Goal: Transaction & Acquisition: Register for event/course

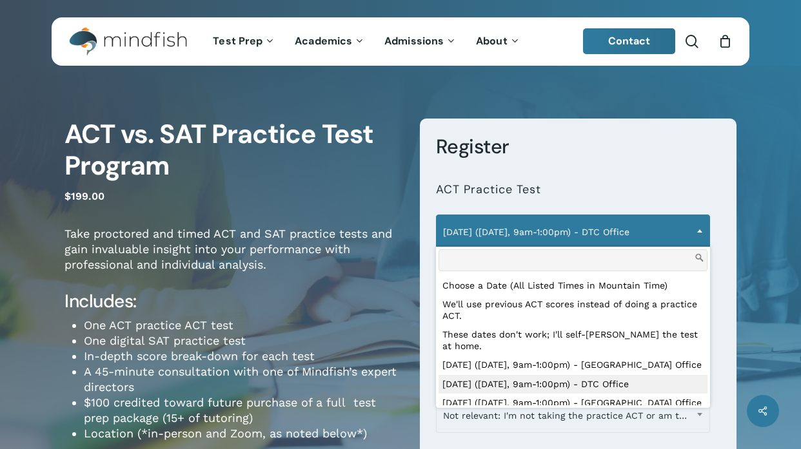
select select "**********"
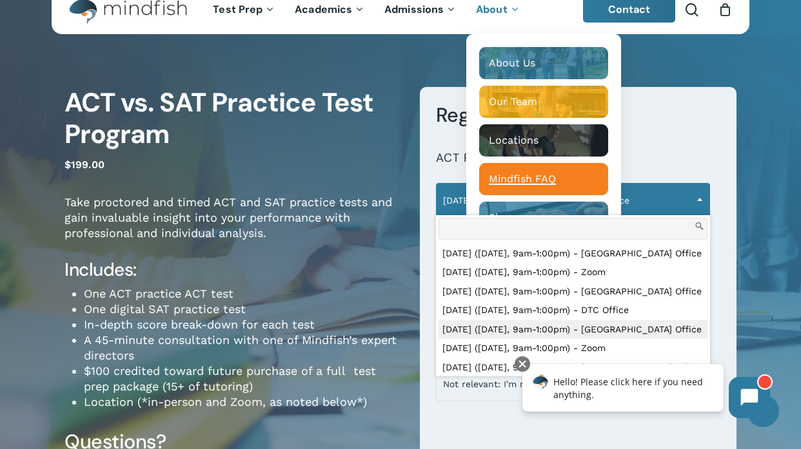
scroll to position [28, 0]
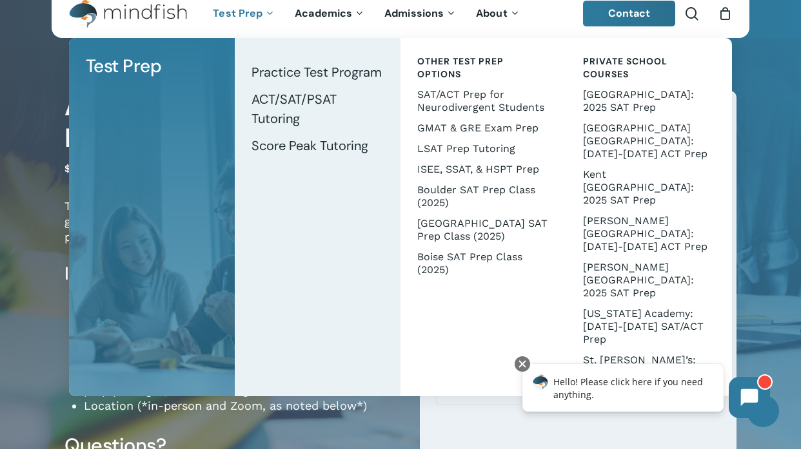
click at [253, 15] on span "Test Prep" at bounding box center [238, 13] width 50 height 14
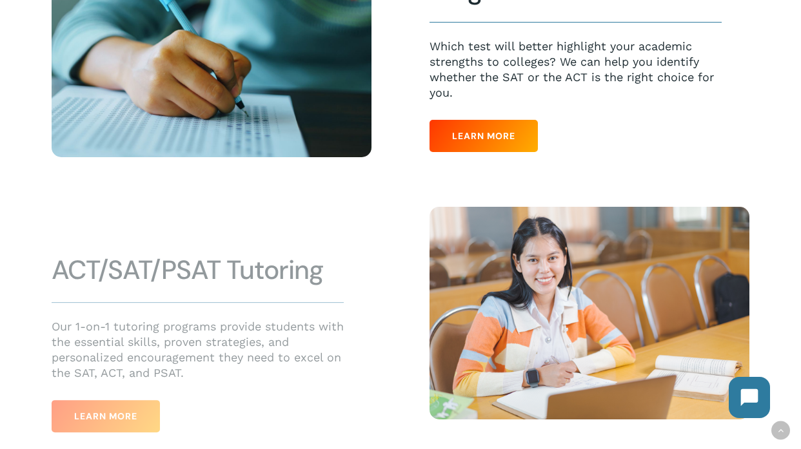
scroll to position [410, 0]
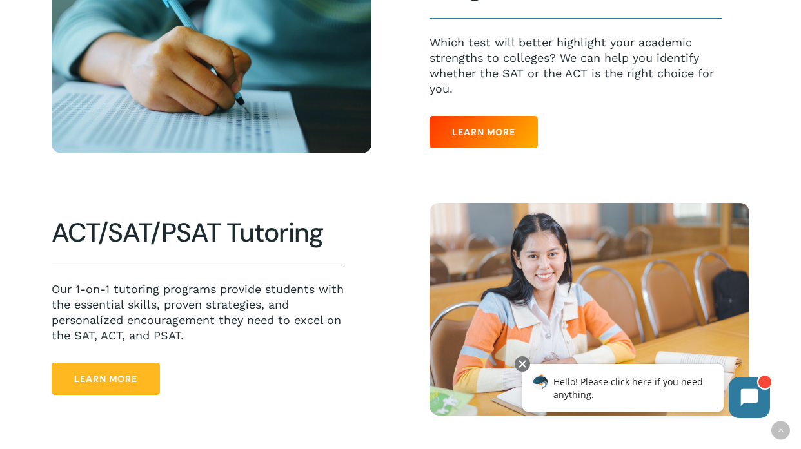
click at [91, 385] on span "Learn More" at bounding box center [105, 379] width 63 height 13
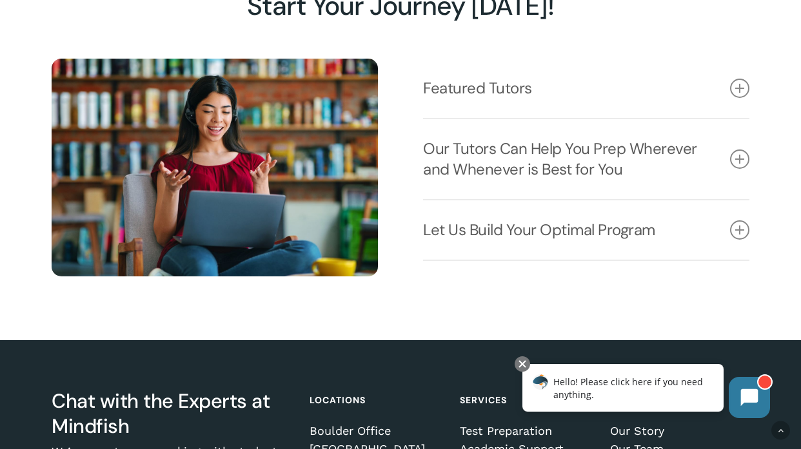
scroll to position [1522, 0]
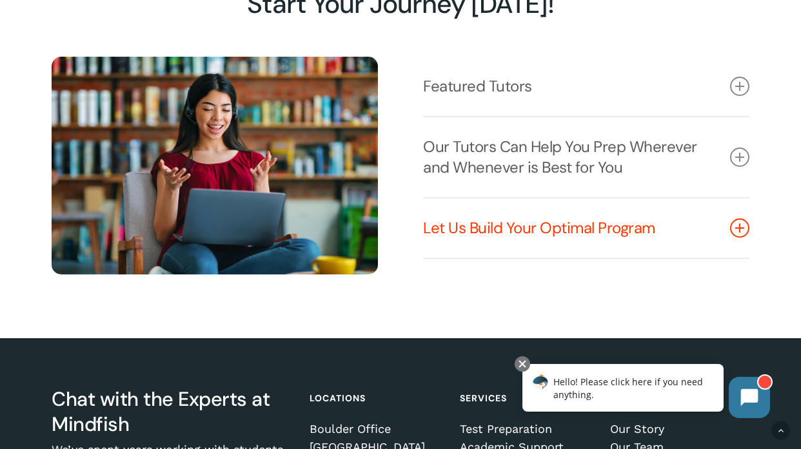
click at [565, 228] on link "Let Us Build Your Optimal Program" at bounding box center [586, 228] width 326 height 59
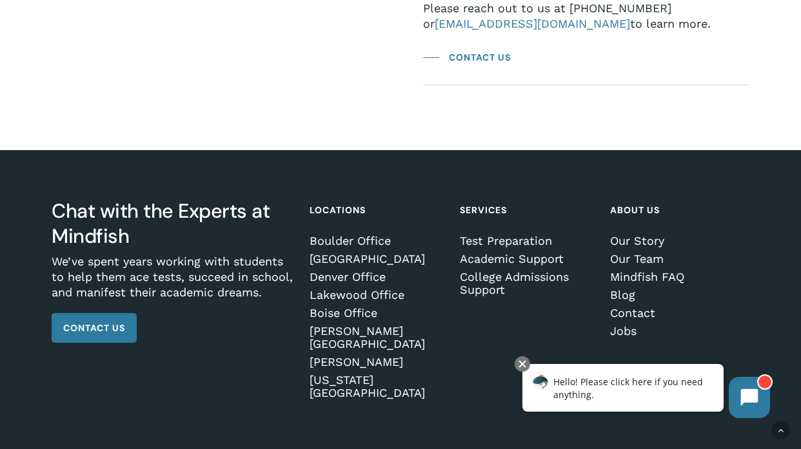
scroll to position [1844, 0]
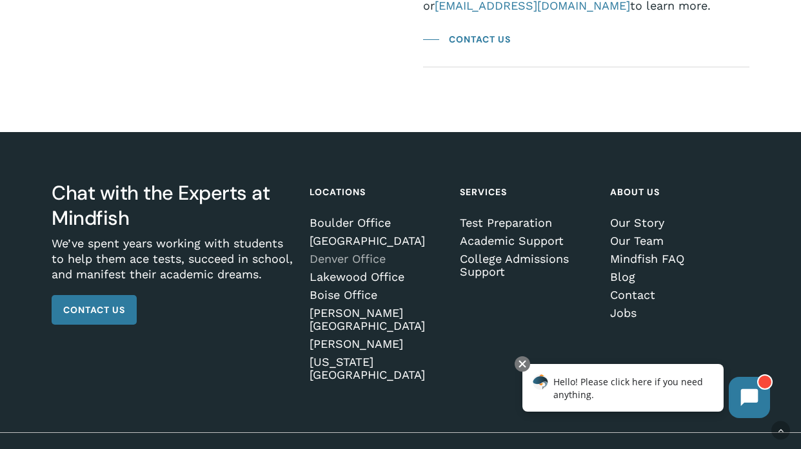
click at [349, 260] on link "Denver Office" at bounding box center [377, 259] width 136 height 13
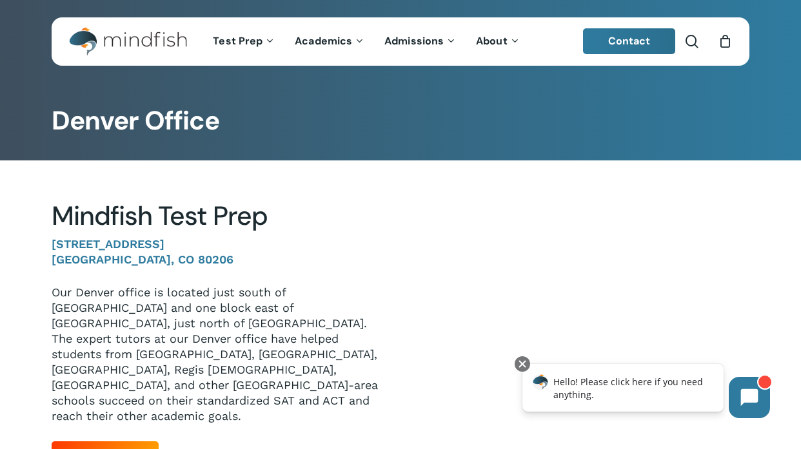
click at [147, 38] on img "Main Menu" at bounding box center [121, 41] width 105 height 29
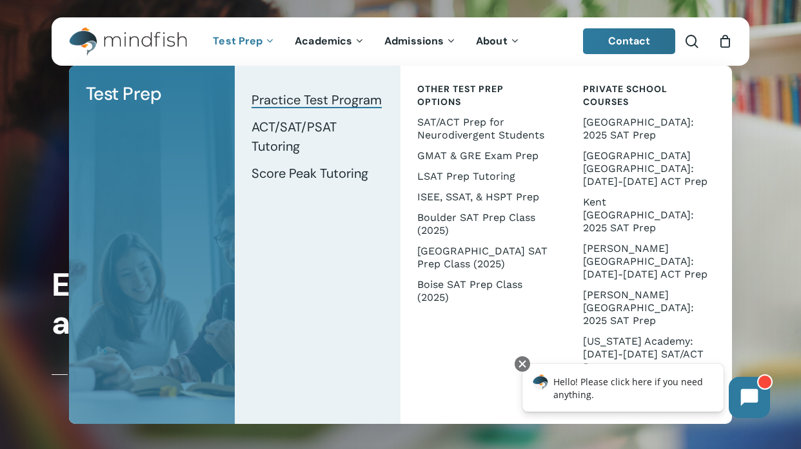
click at [283, 93] on span "Practice Test Program" at bounding box center [316, 100] width 130 height 17
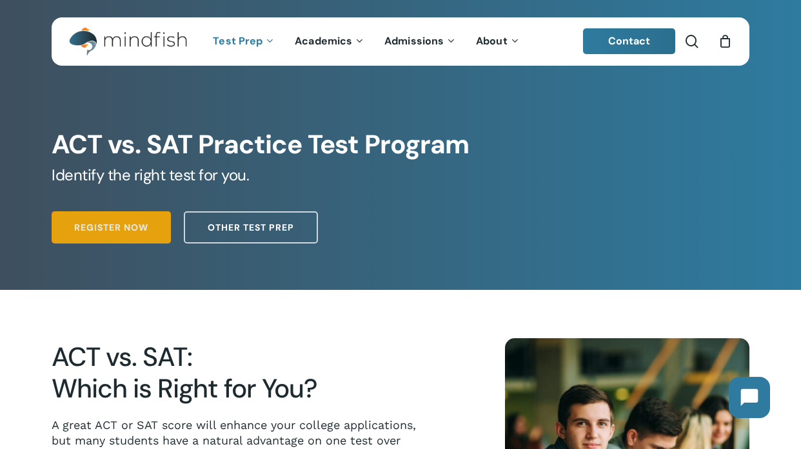
click at [101, 230] on span "Register Now" at bounding box center [111, 227] width 74 height 13
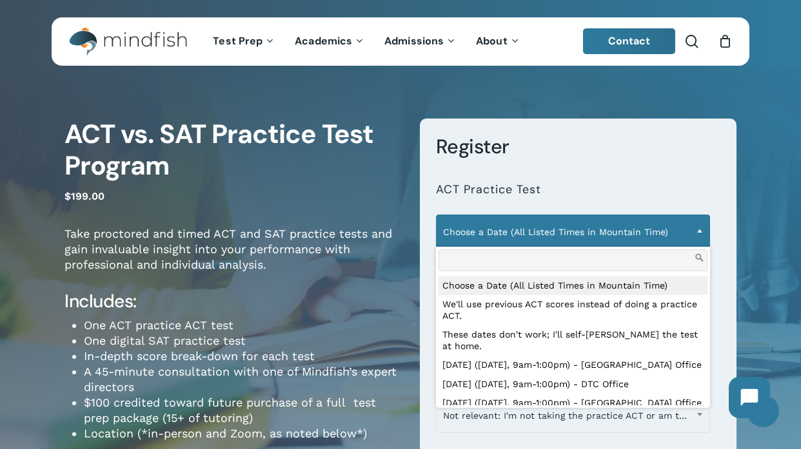
click at [521, 235] on span "Choose a Date (All Listed Times in Mountain Time)" at bounding box center [572, 232] width 273 height 27
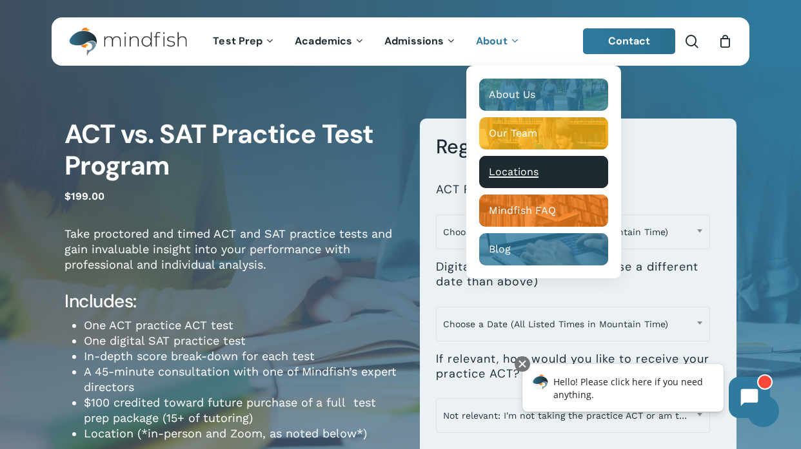
click at [510, 171] on span "Locations" at bounding box center [514, 172] width 50 height 12
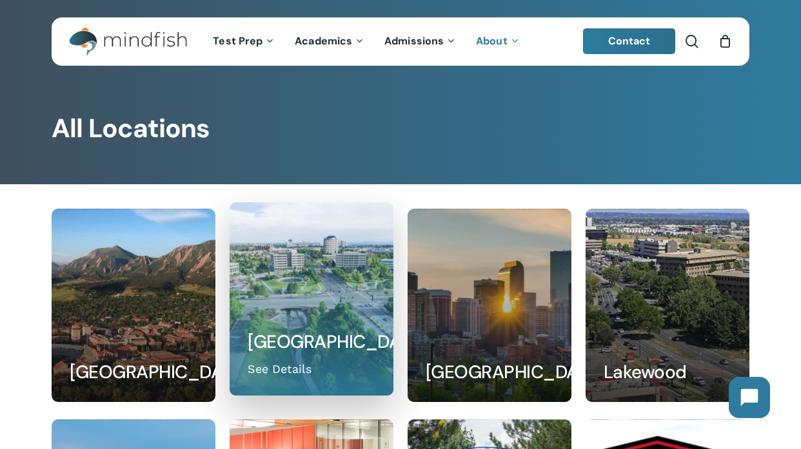
click at [334, 298] on link at bounding box center [311, 299] width 162 height 192
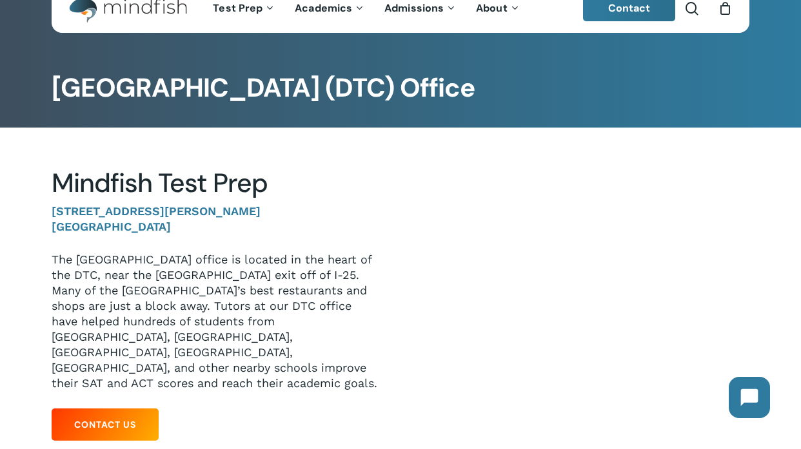
scroll to position [60, 0]
